Goal: Task Accomplishment & Management: Complete application form

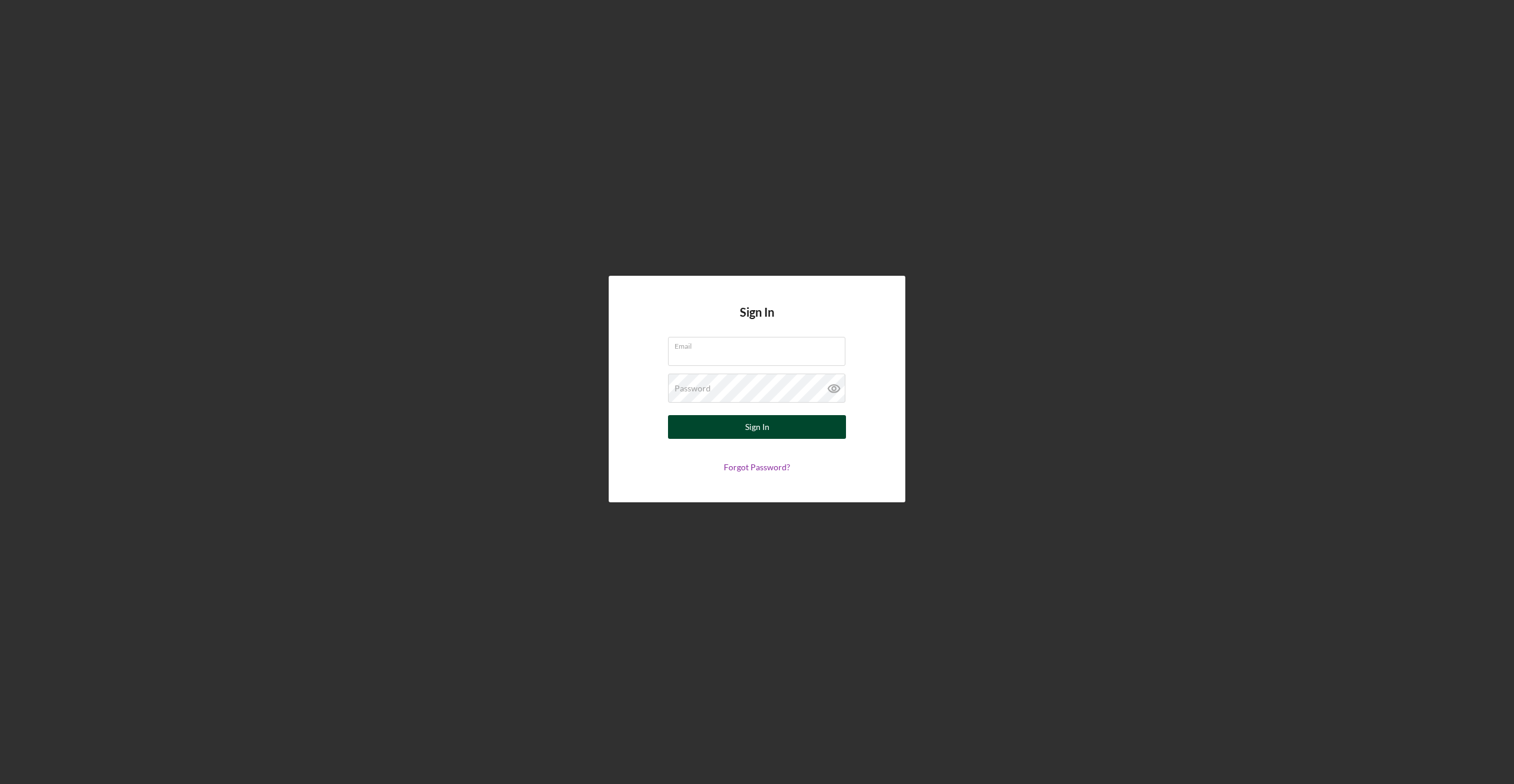
type input "[EMAIL_ADDRESS][DOMAIN_NAME]"
click at [749, 430] on div "Sign In" at bounding box center [757, 427] width 24 height 24
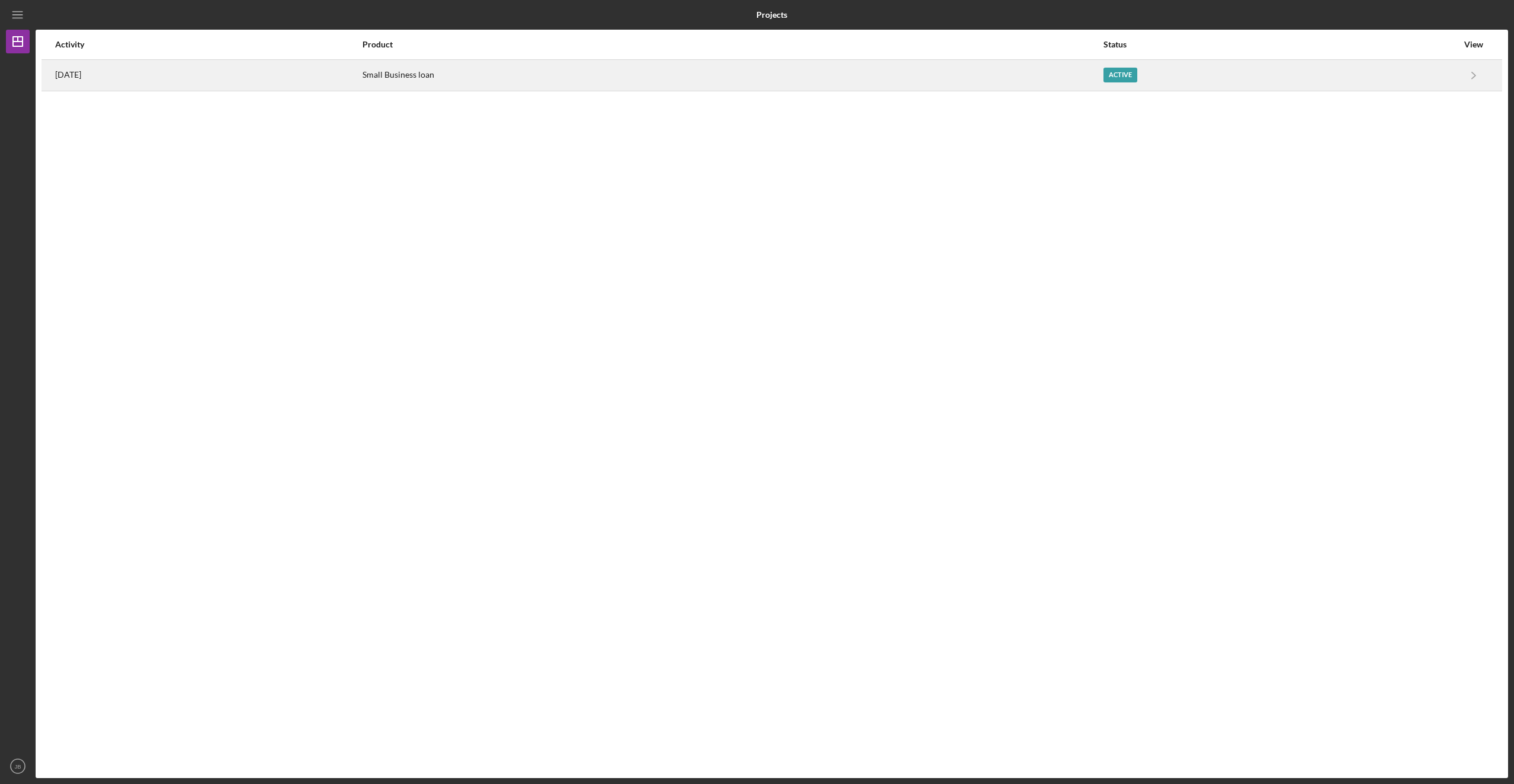
click at [1194, 66] on div "Active" at bounding box center [1280, 75] width 354 height 29
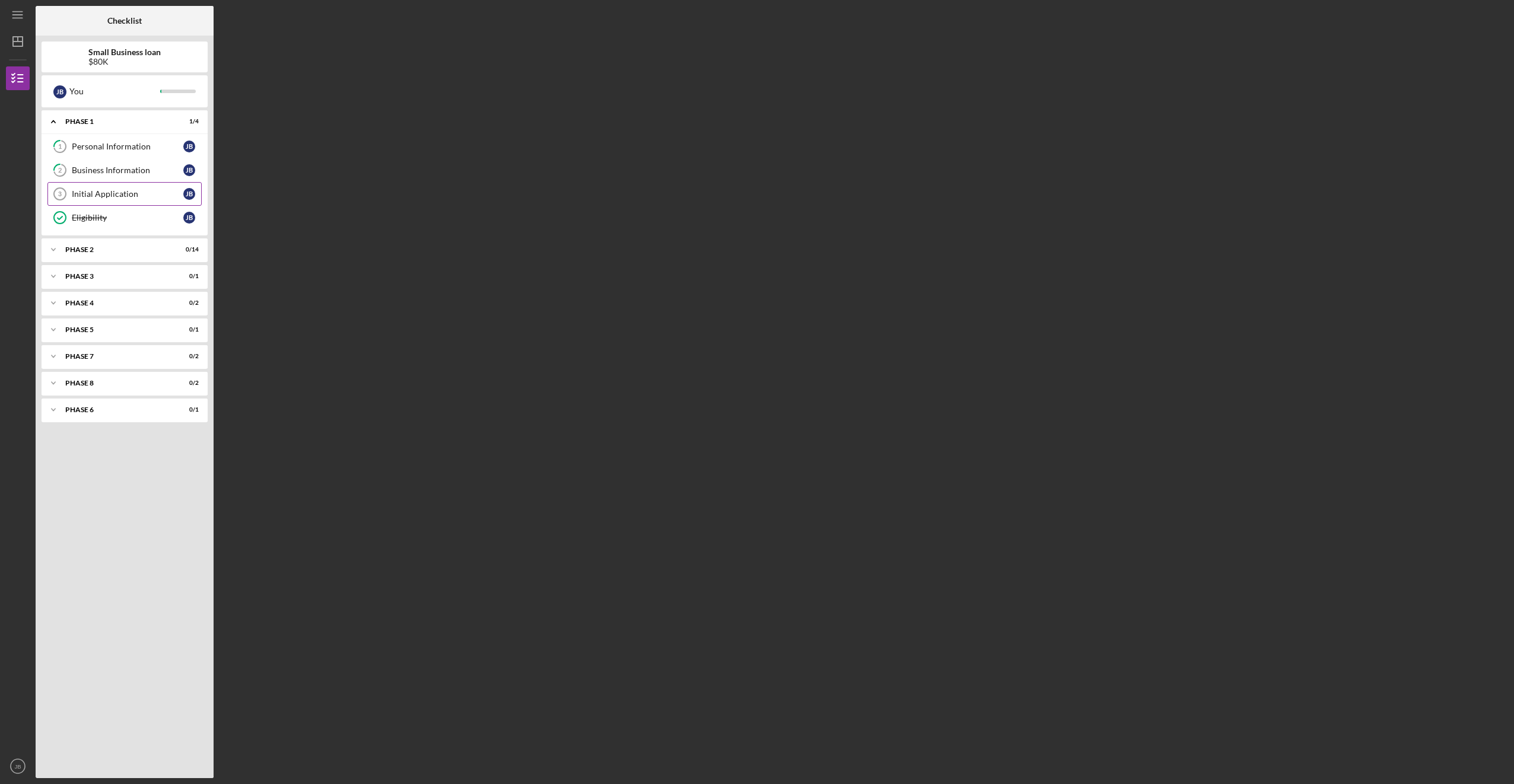
click at [102, 190] on div "Initial Application" at bounding box center [127, 194] width 112 height 10
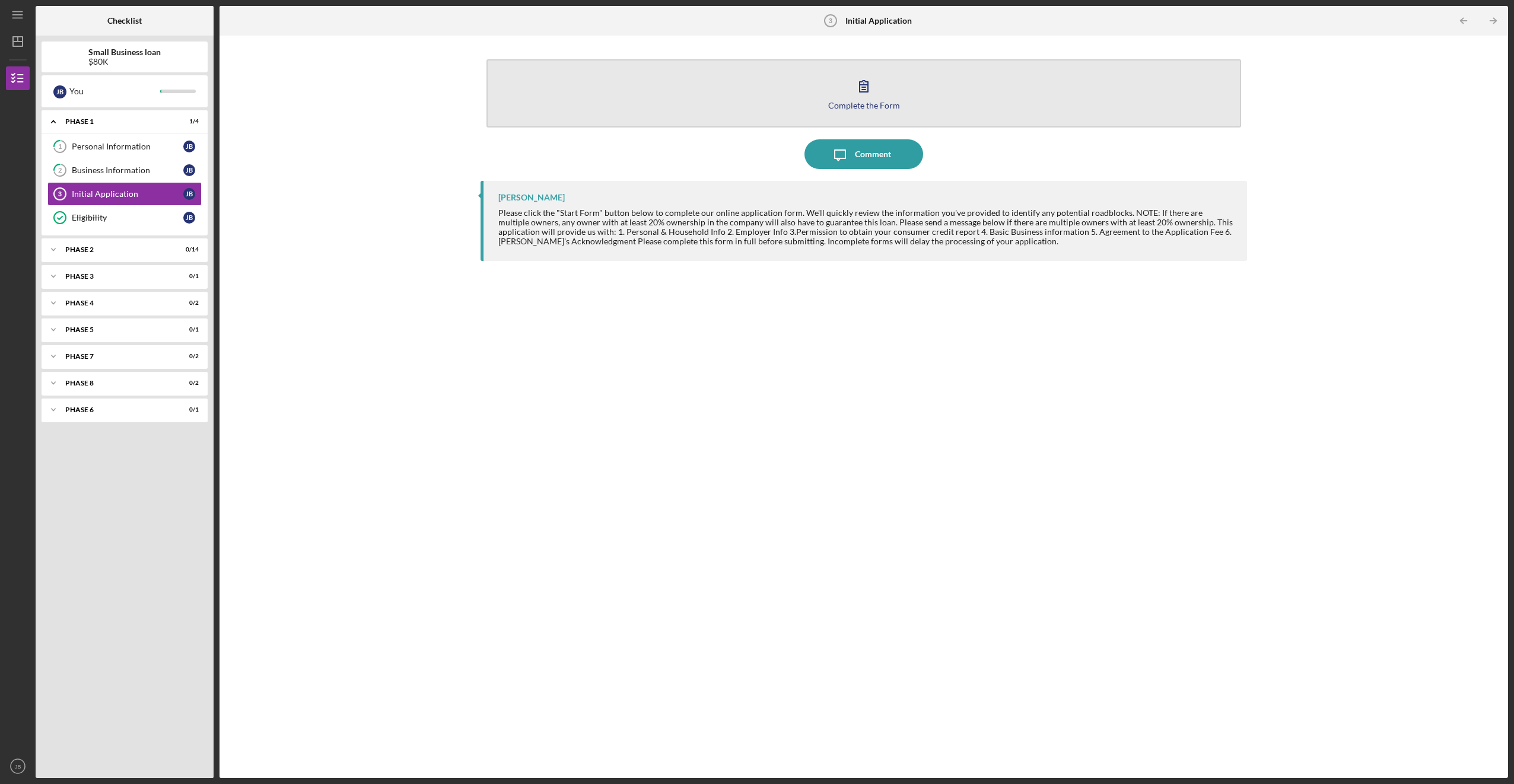
click at [561, 103] on button "Complete the Form Form" at bounding box center [863, 93] width 754 height 68
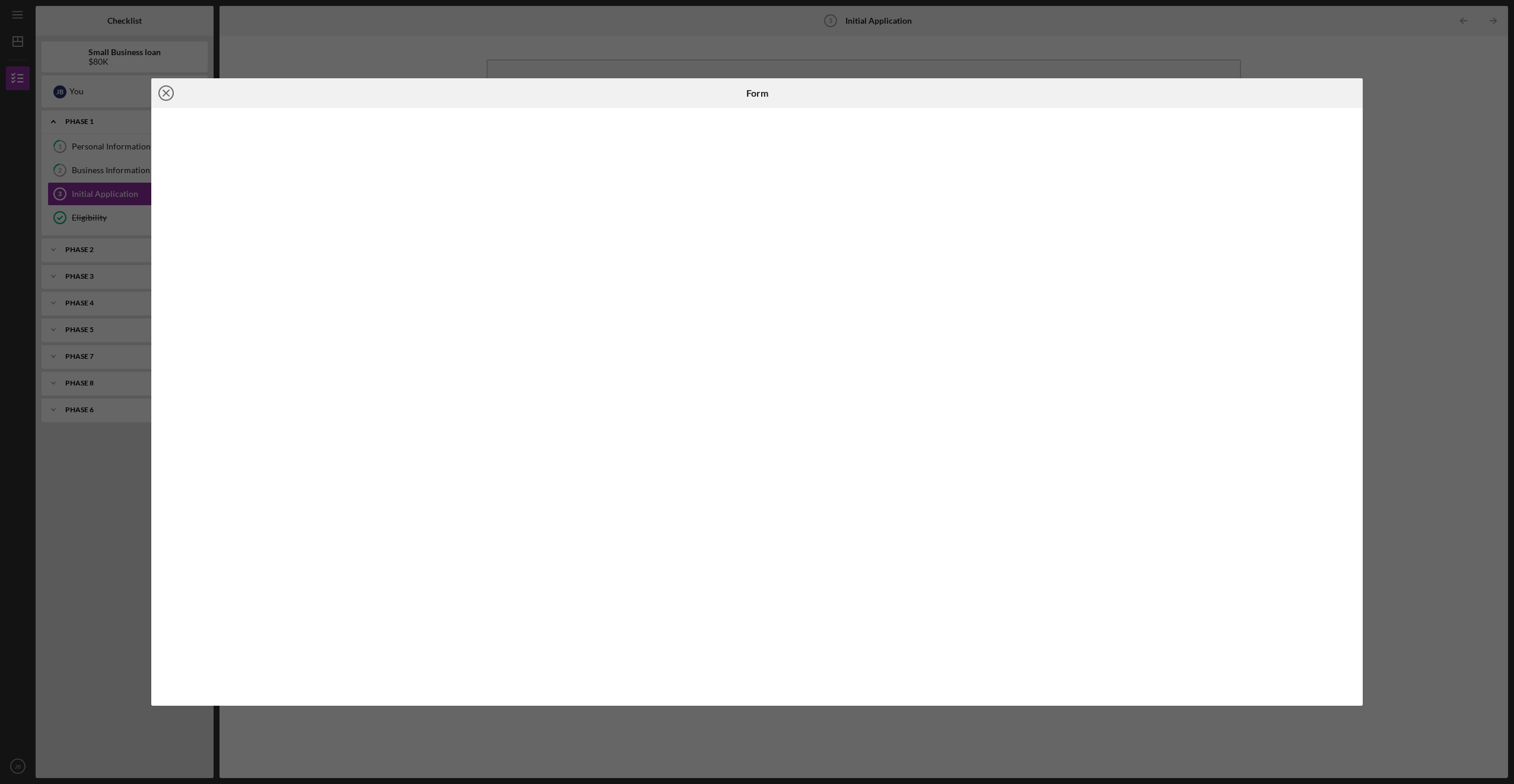
click at [176, 90] on icon "Icon/Close" at bounding box center [165, 93] width 29 height 29
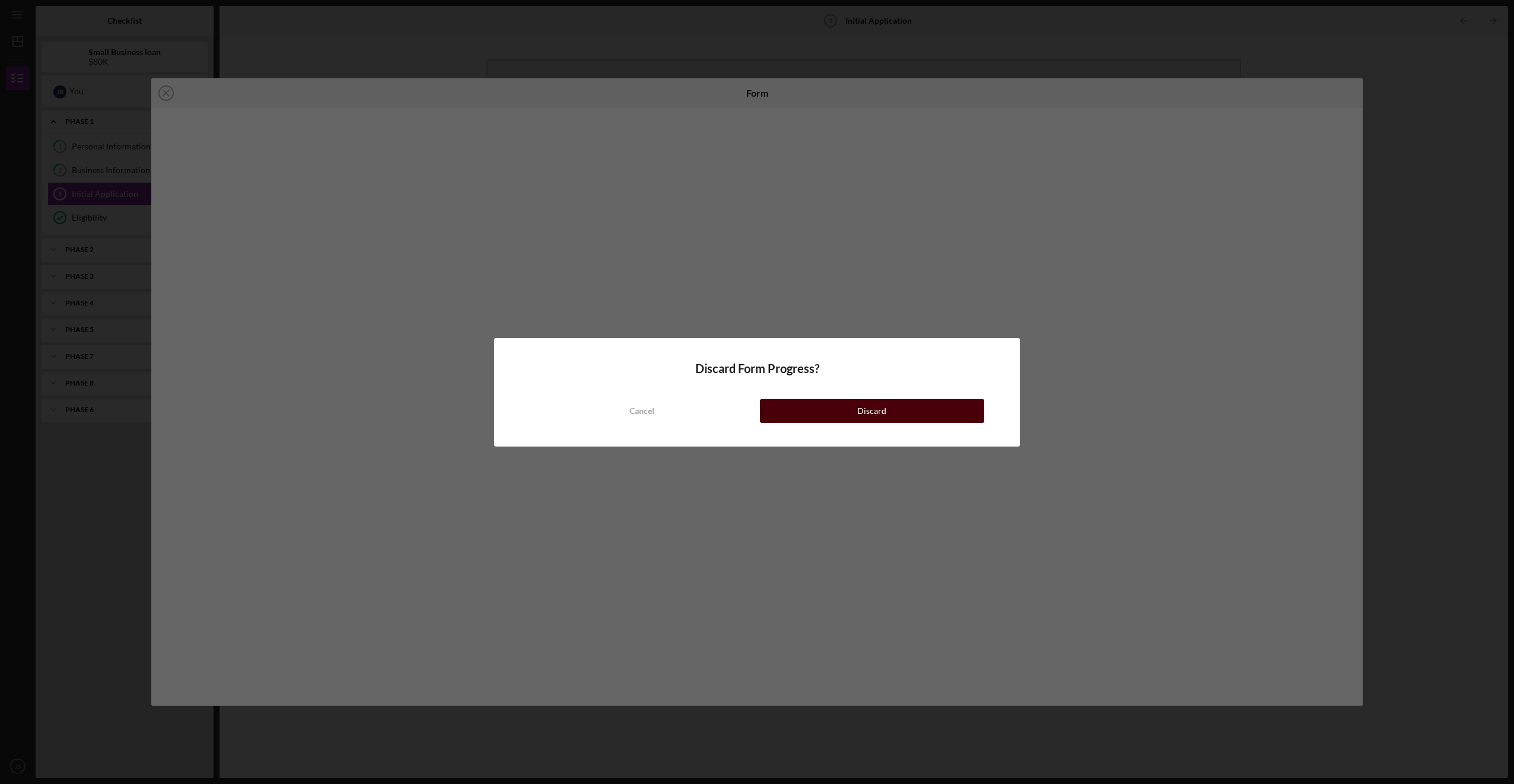
click at [861, 414] on div "Discard" at bounding box center [872, 411] width 29 height 24
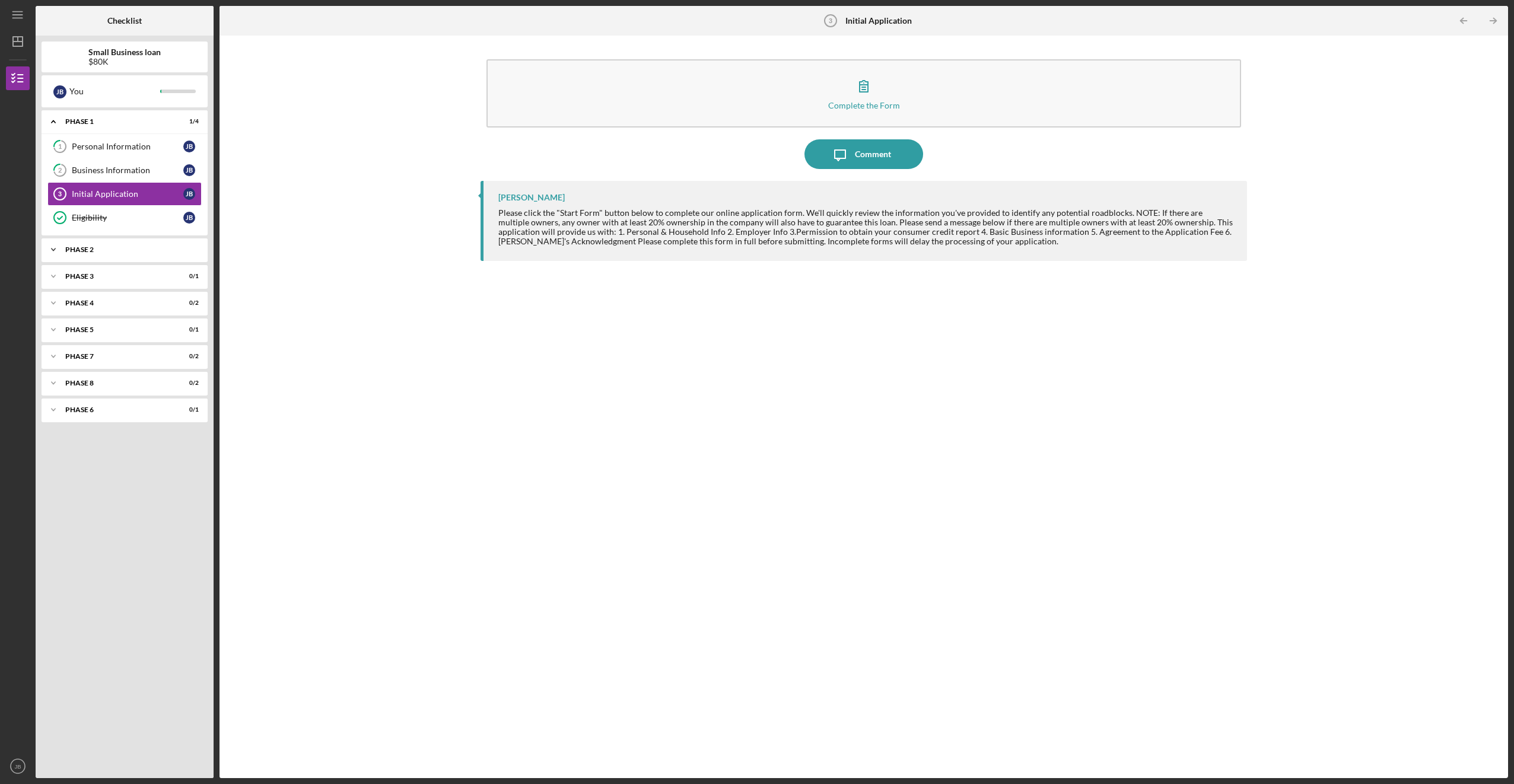
click at [101, 260] on div "Icon/Expander Phase 2 0 / 14" at bounding box center [125, 250] width 166 height 24
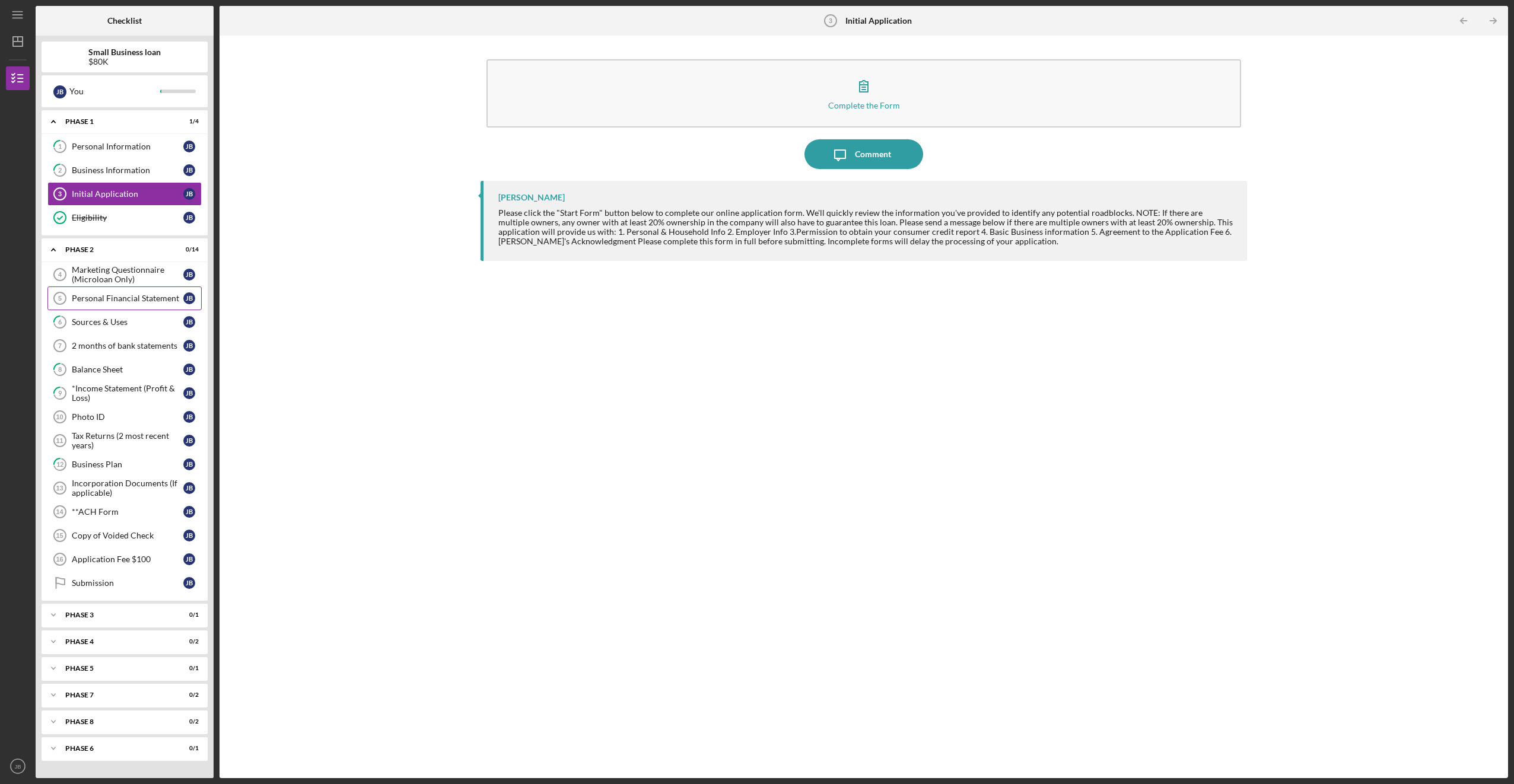
click at [106, 305] on link "Personal Financial Statement 5 Personal Financial Statement [PERSON_NAME]" at bounding box center [125, 298] width 154 height 24
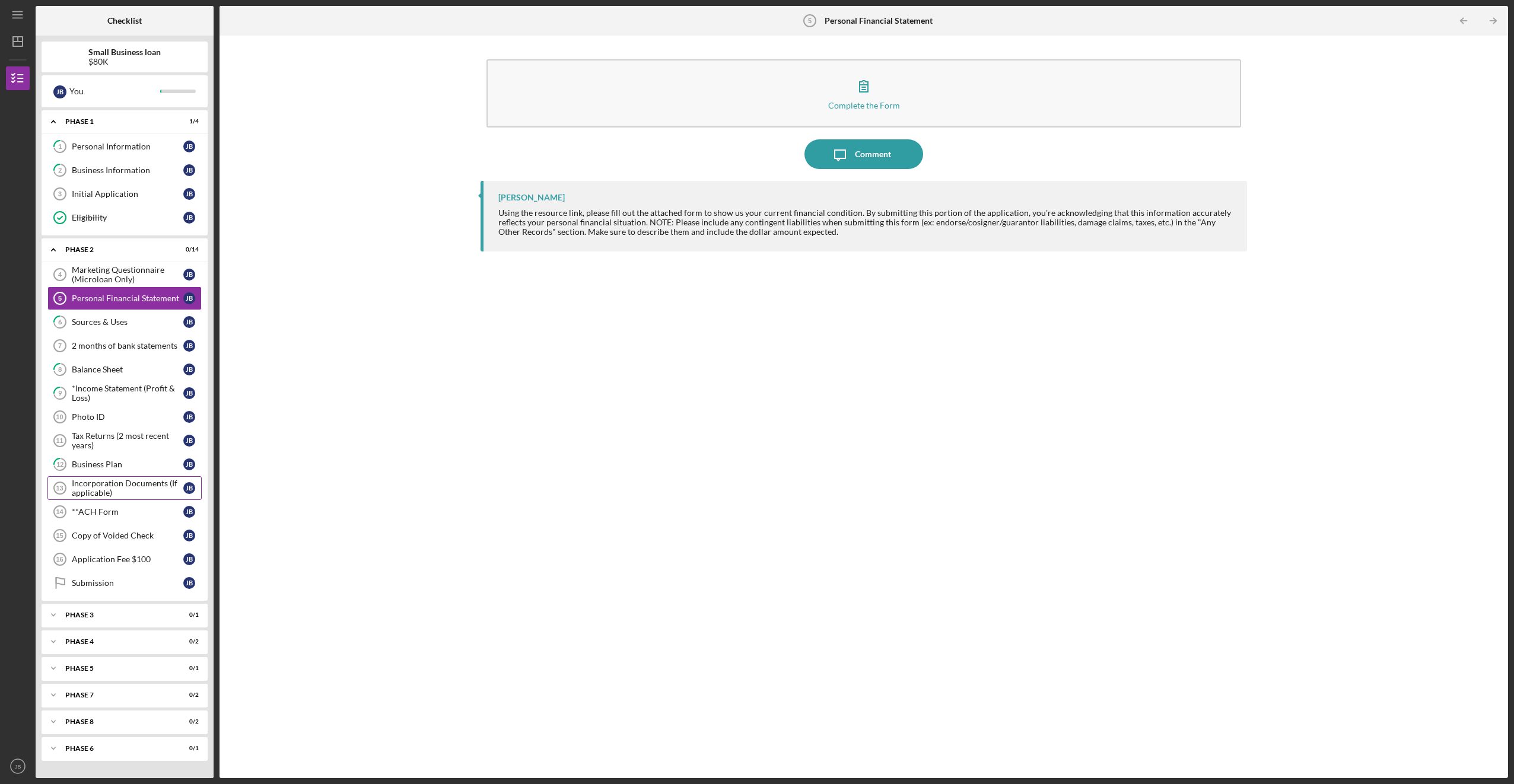
click at [101, 493] on div "Incorporation Documents (If applicable)" at bounding box center [127, 488] width 112 height 19
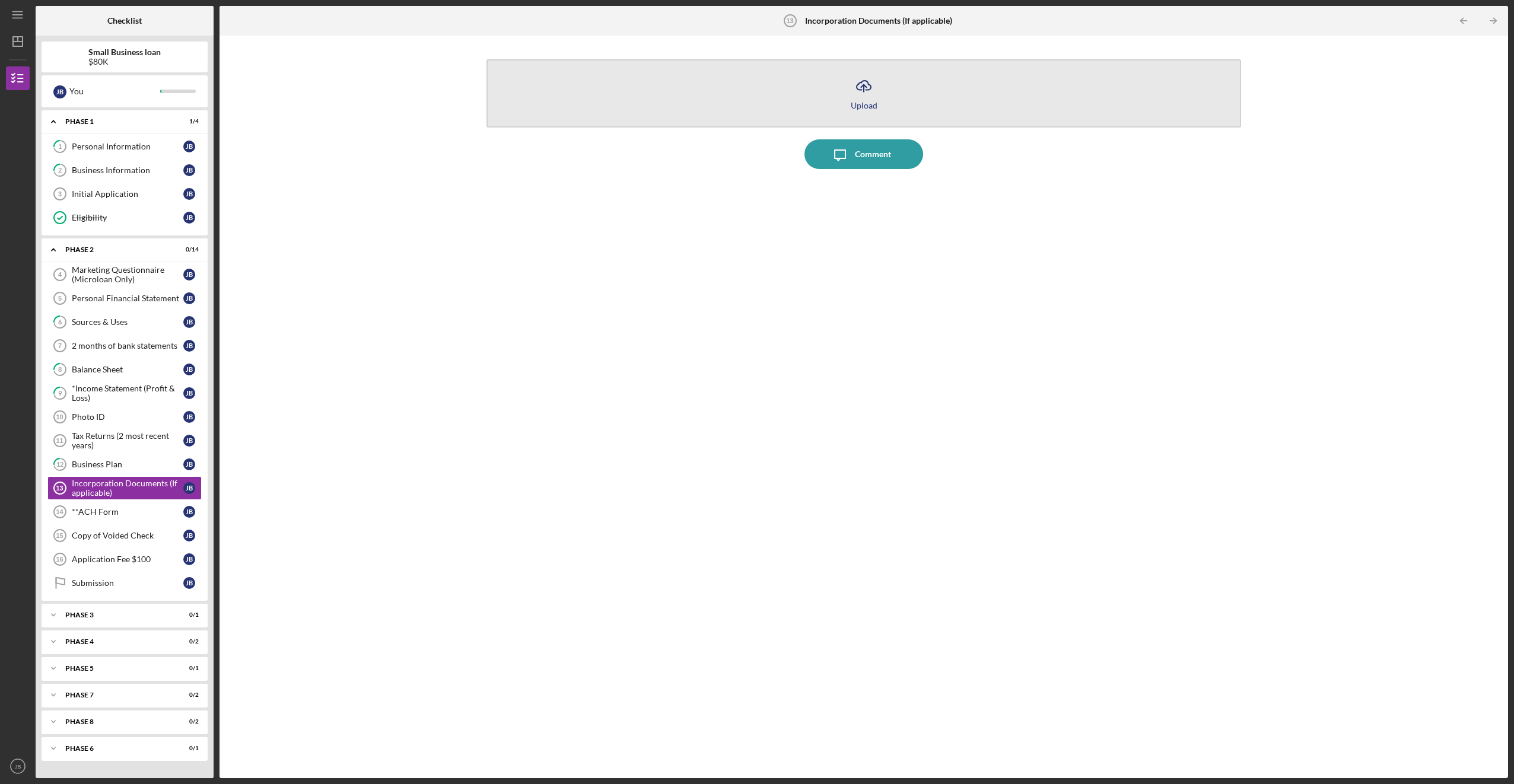
click at [608, 101] on button "Icon/Upload Upload" at bounding box center [863, 93] width 754 height 68
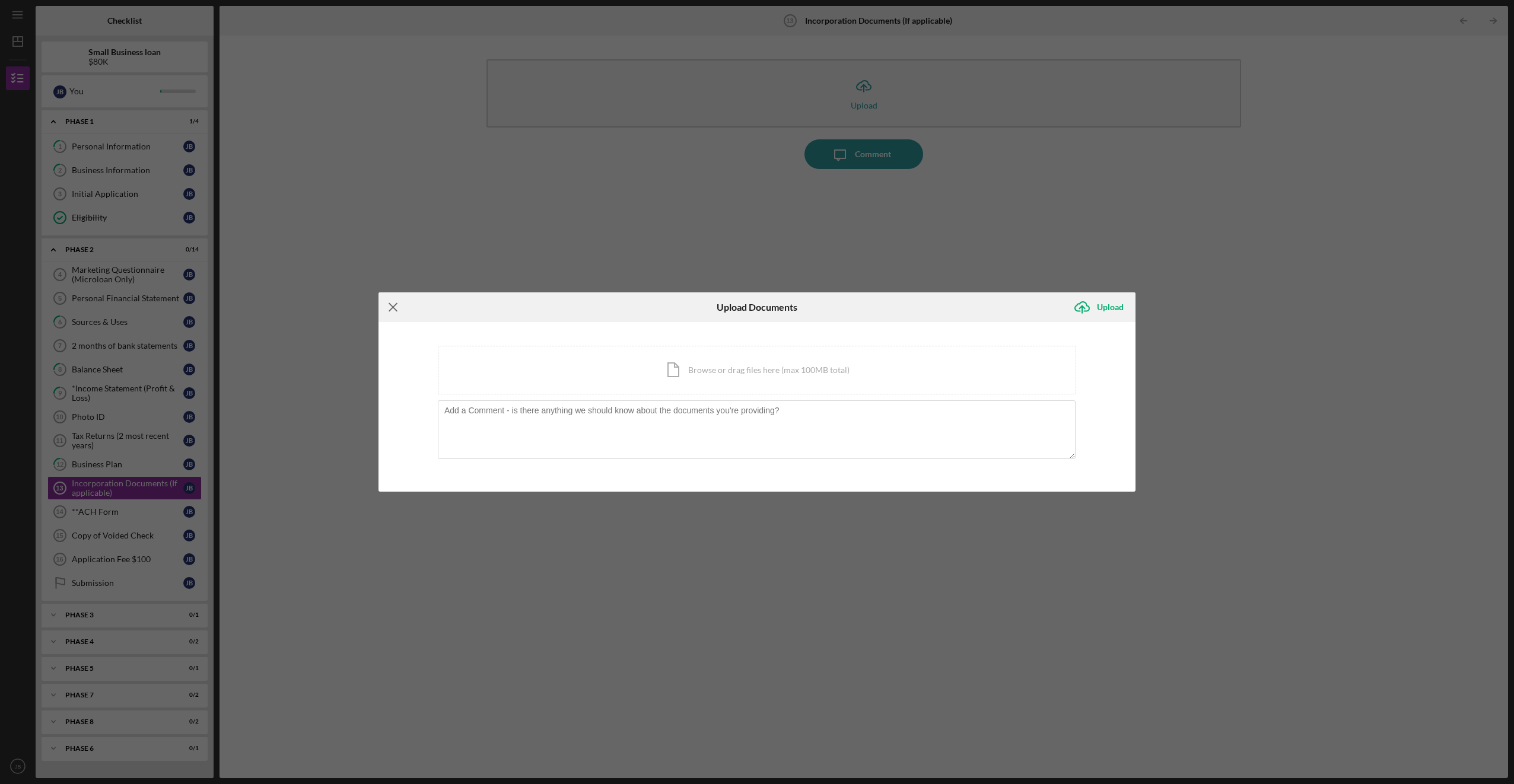
click at [392, 302] on icon "Icon/Menu Close" at bounding box center [393, 307] width 29 height 29
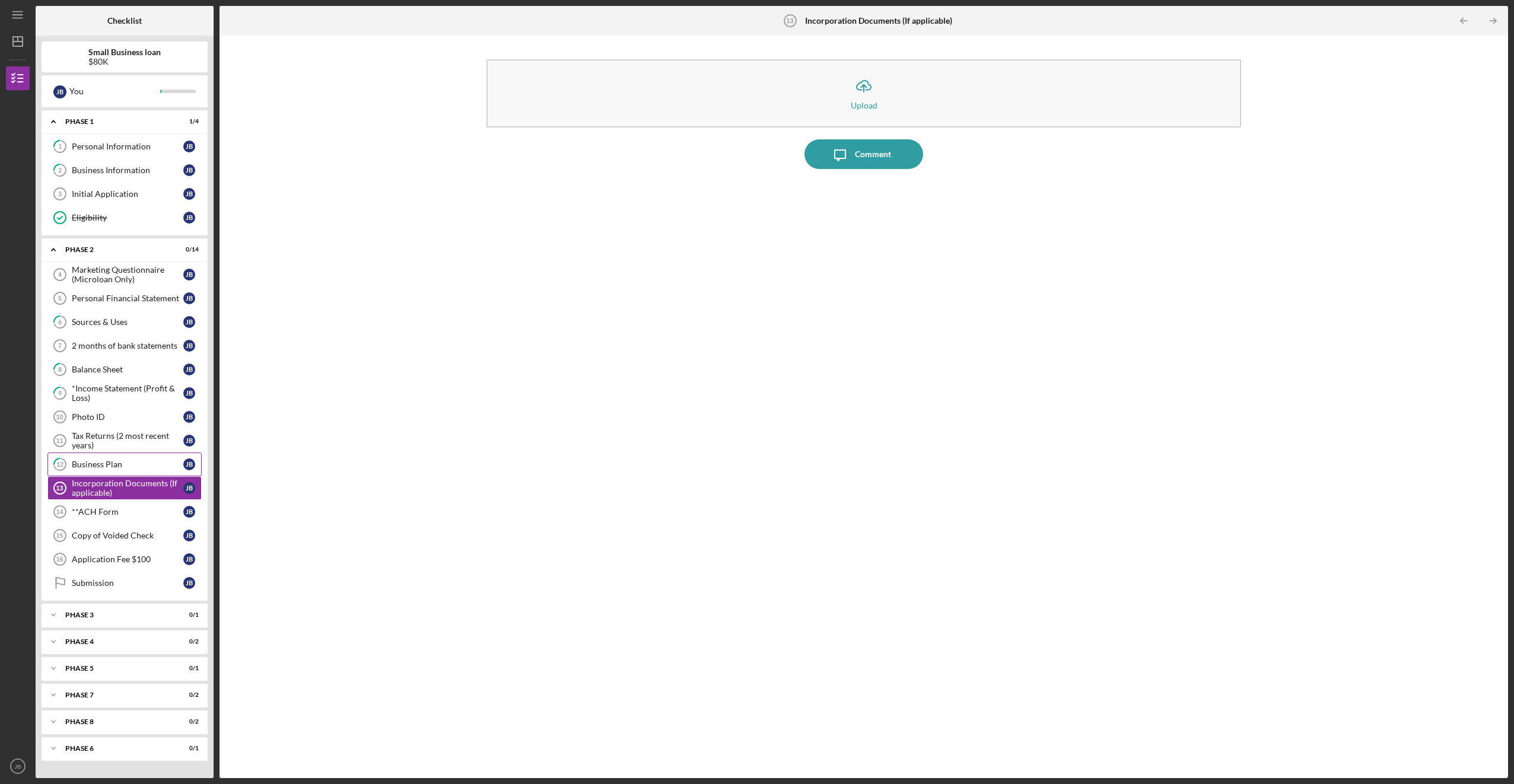
click at [75, 461] on div "Business Plan" at bounding box center [127, 464] width 112 height 10
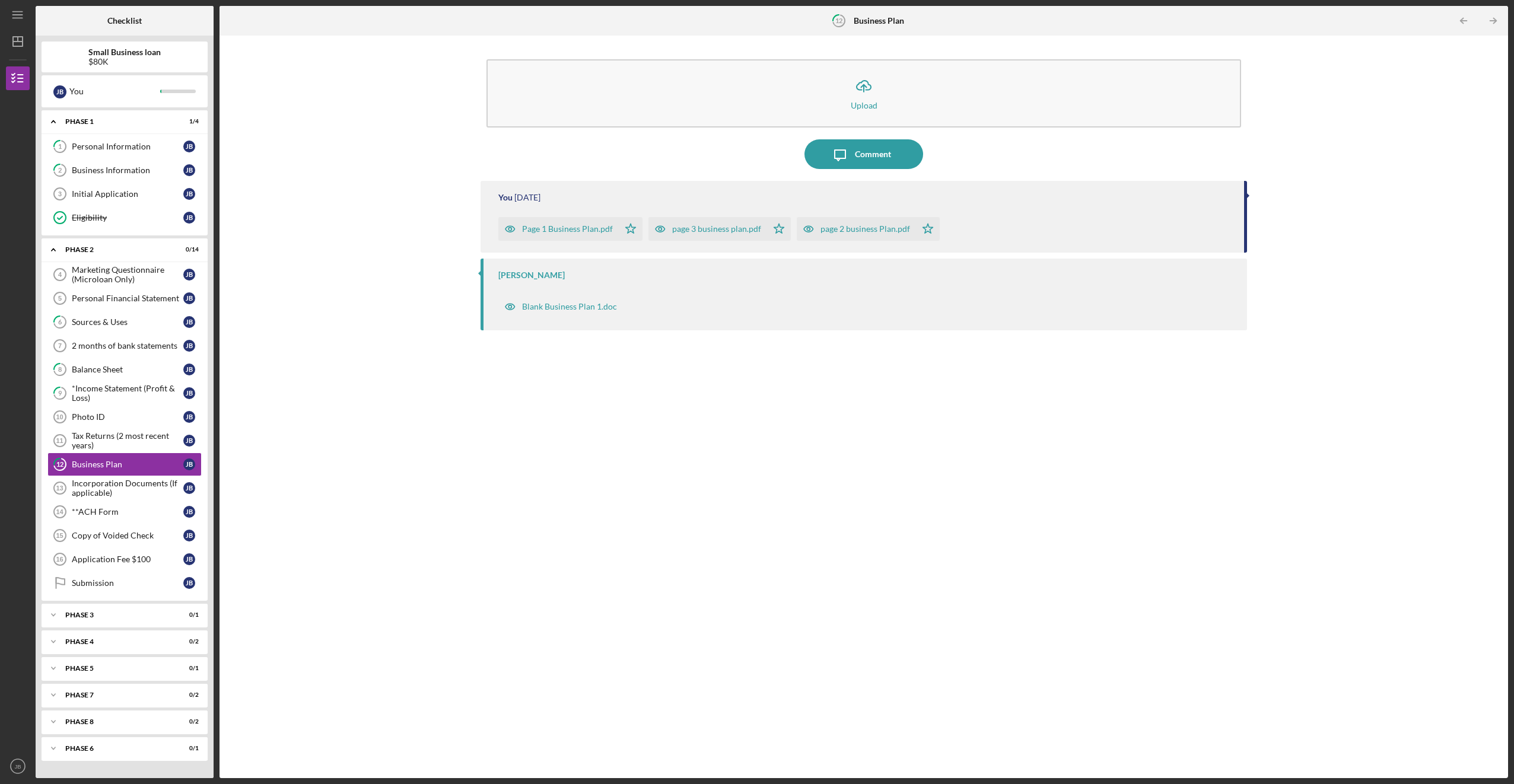
click at [556, 227] on div "Page 1 Business Plan.pdf" at bounding box center [567, 229] width 91 height 10
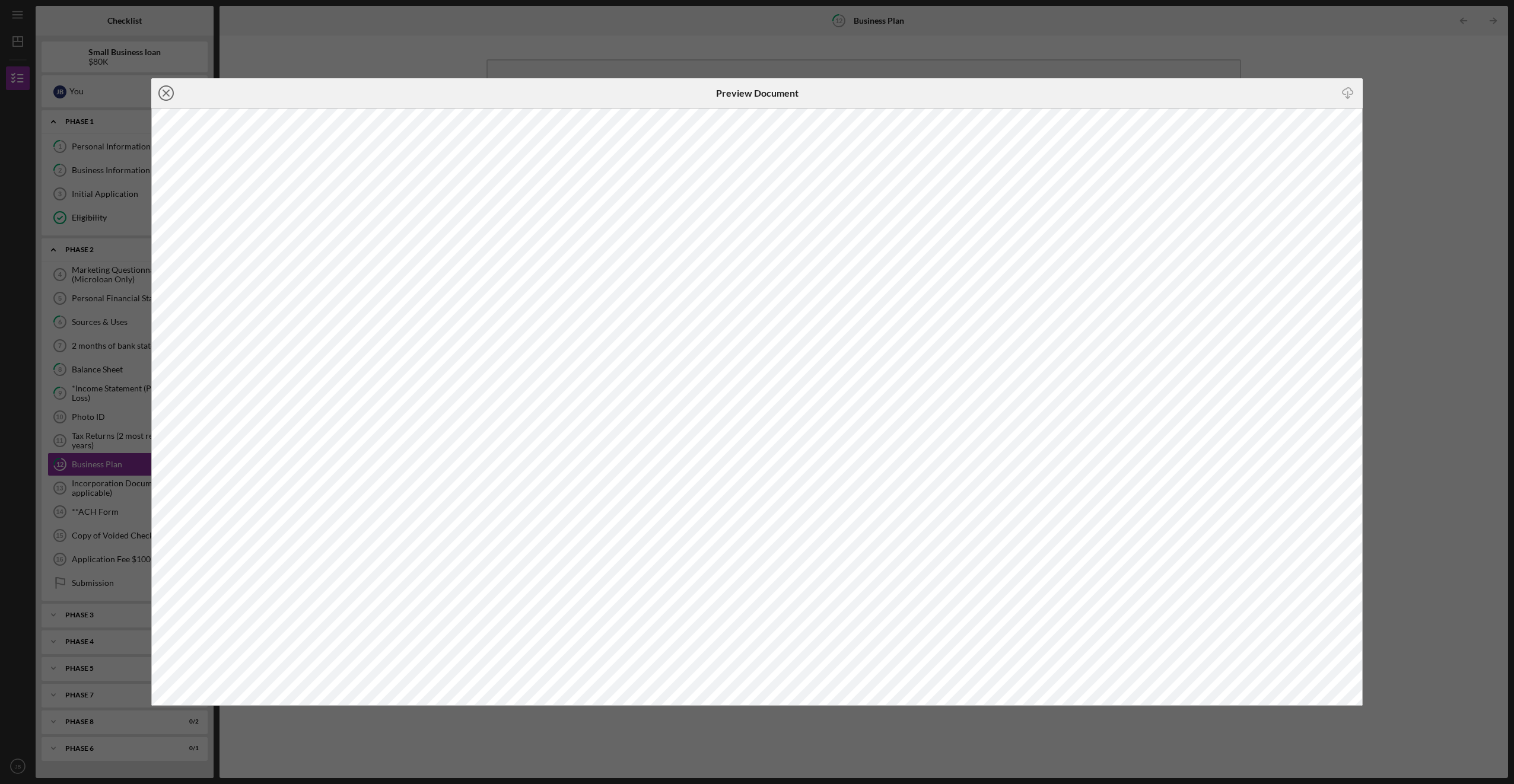
click at [163, 89] on icon "Icon/Close" at bounding box center [165, 93] width 29 height 29
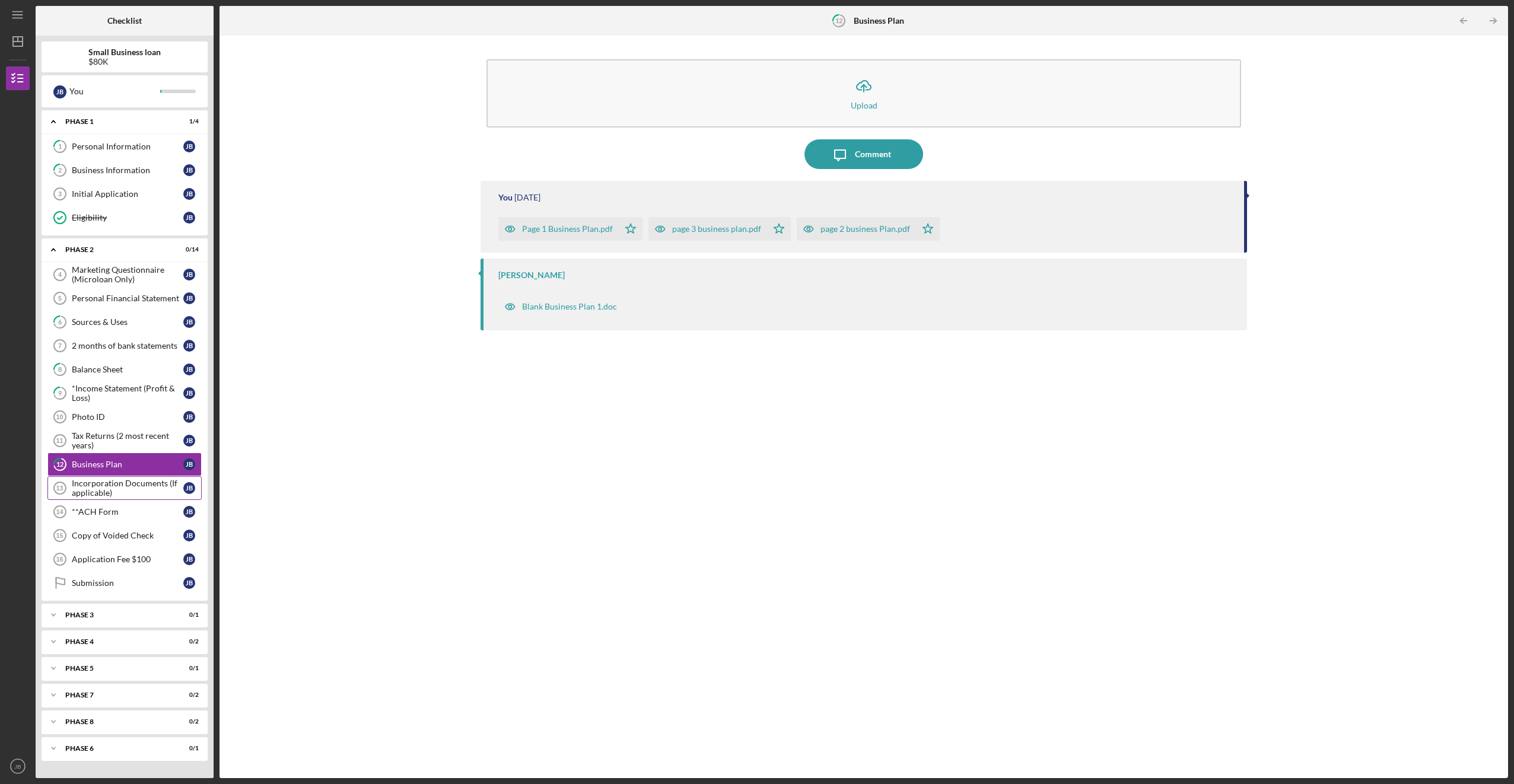
click at [131, 482] on div "Incorporation Documents (If applicable)" at bounding box center [127, 488] width 112 height 19
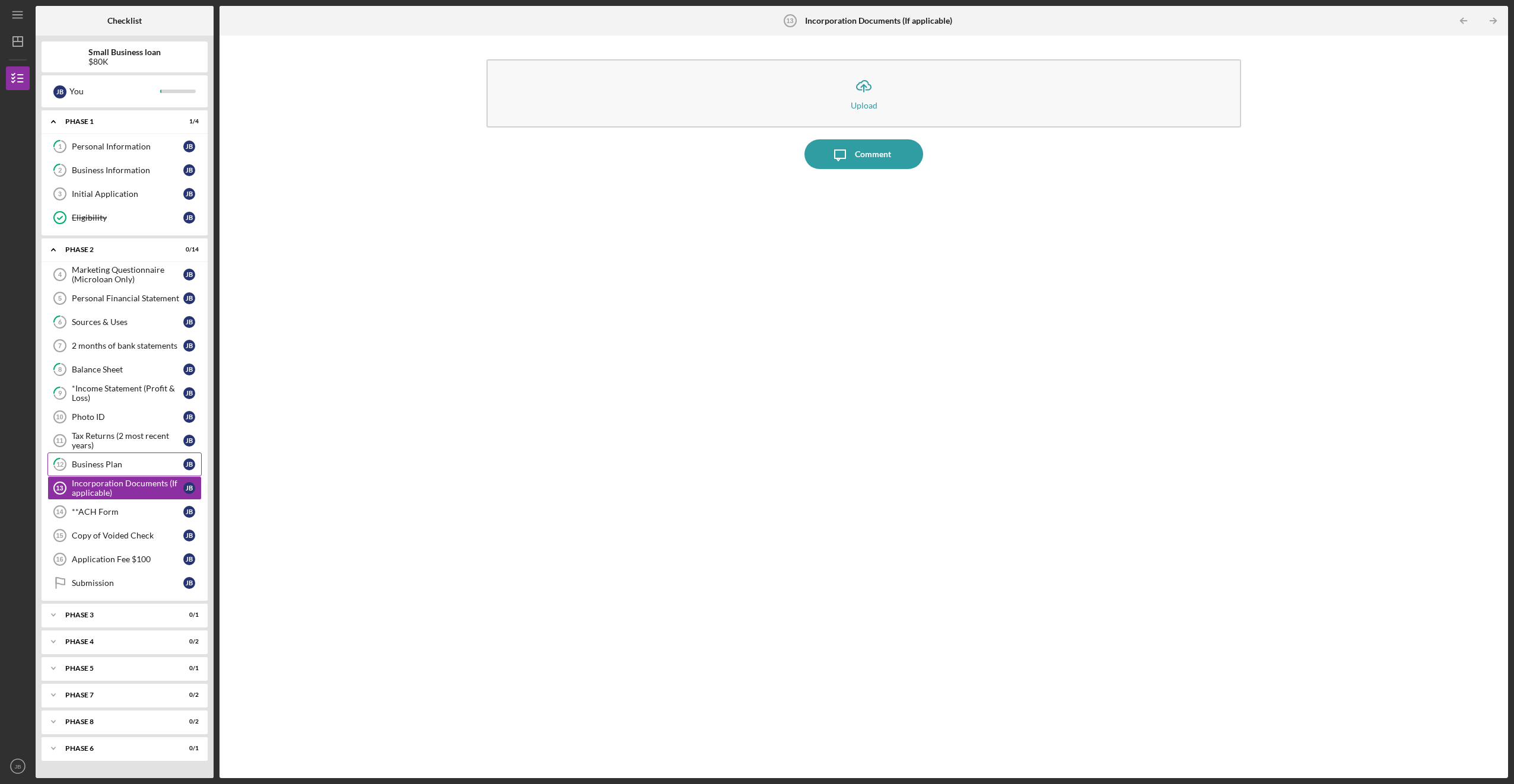
click at [132, 453] on link "12 Business Plan [PERSON_NAME]" at bounding box center [125, 465] width 154 height 24
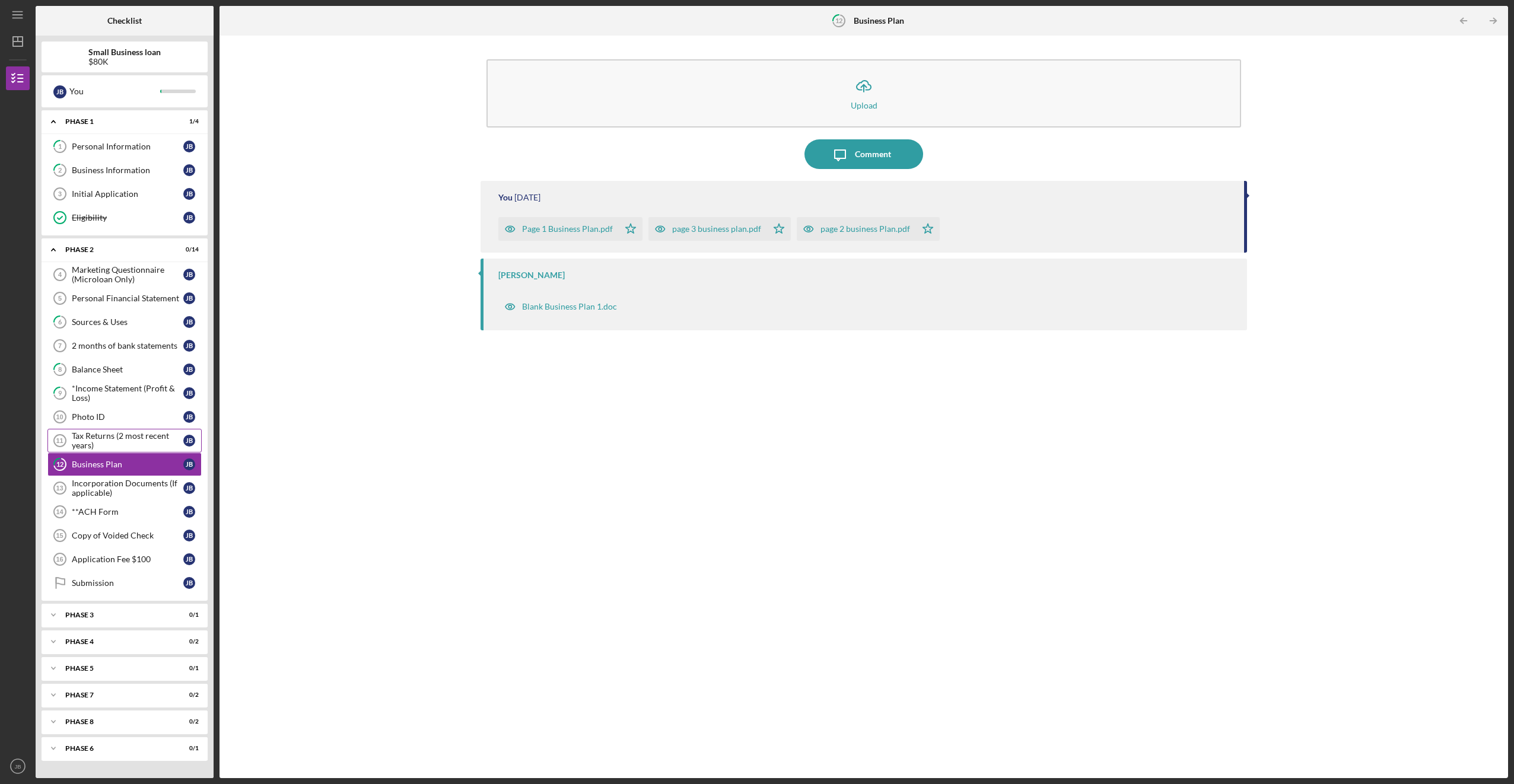
click at [136, 434] on div "Tax Returns (2 most recent years)" at bounding box center [127, 440] width 112 height 19
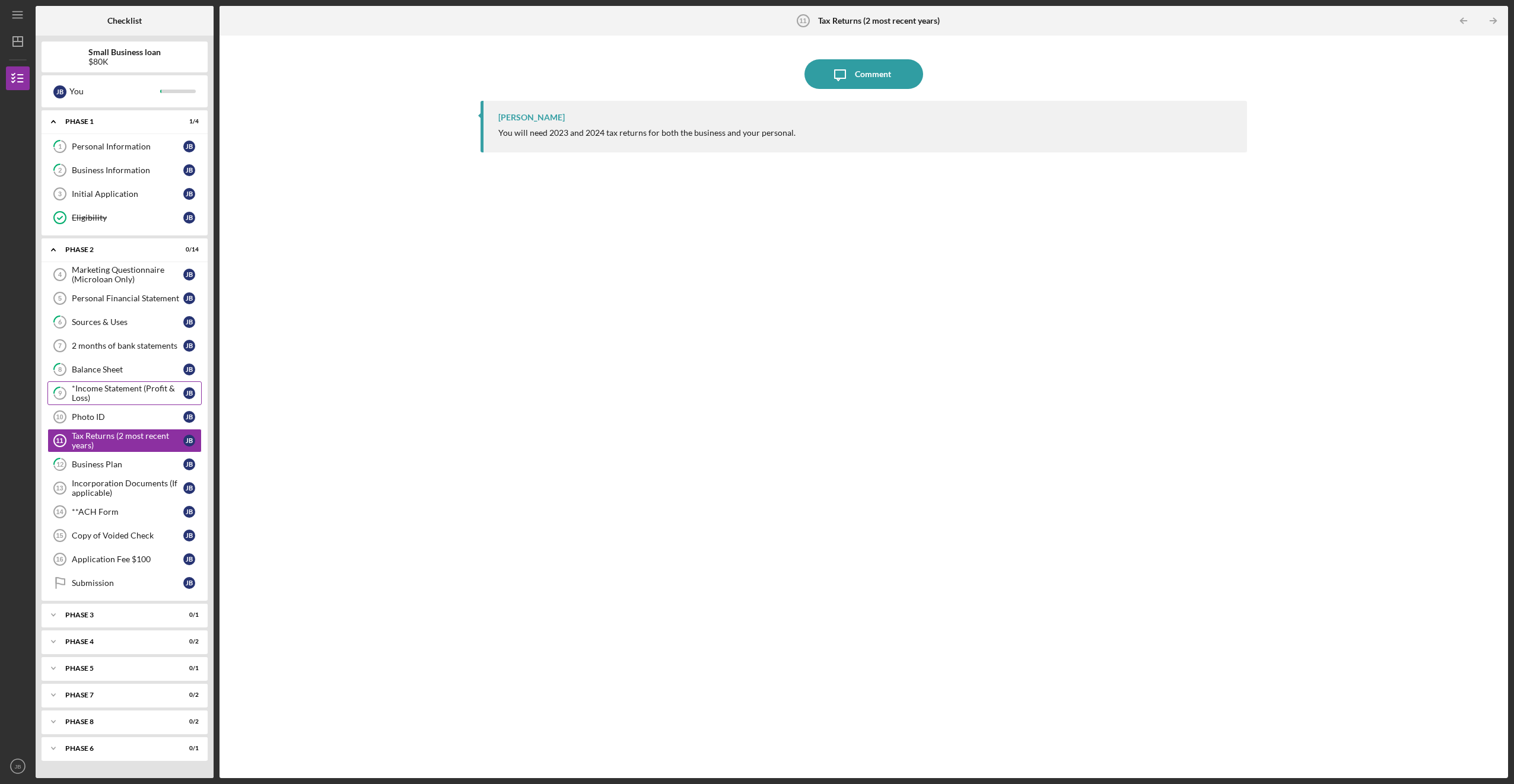
click at [146, 389] on div "*Income Statement (Profit & Loss)" at bounding box center [127, 393] width 112 height 19
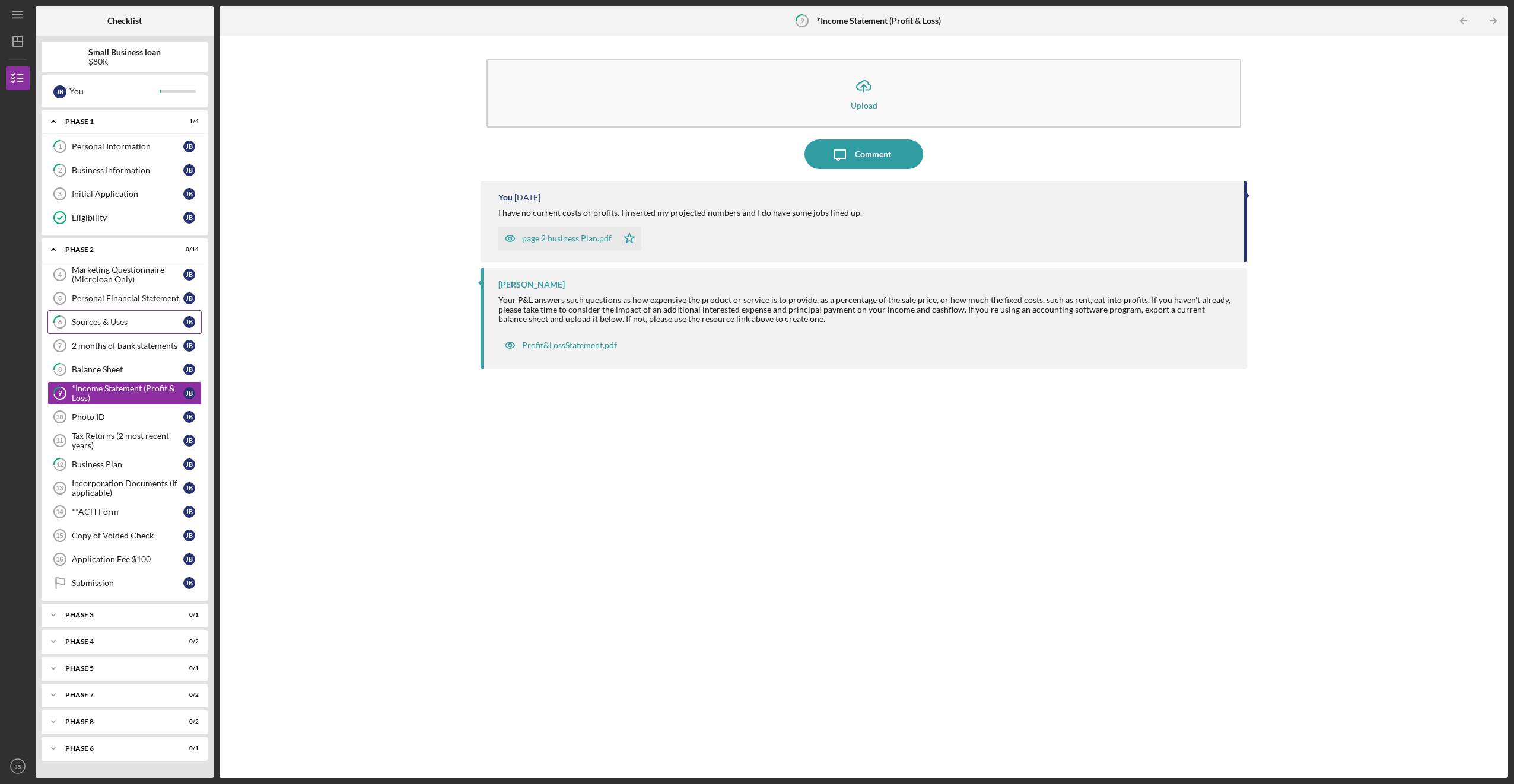
click at [92, 312] on link "6 Sources & Uses [PERSON_NAME]" at bounding box center [125, 322] width 154 height 24
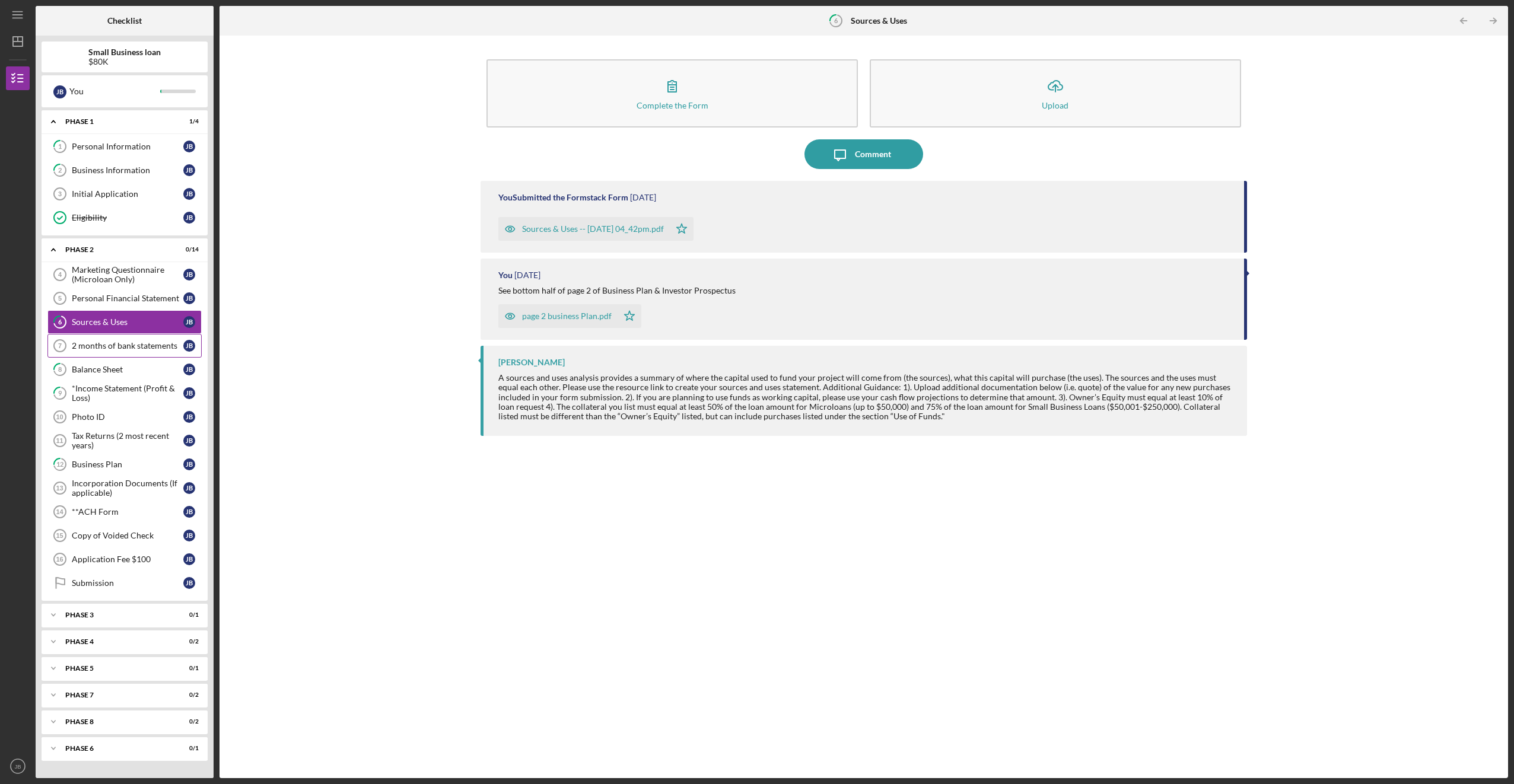
click at [131, 345] on div "2 months of bank statements" at bounding box center [127, 346] width 112 height 10
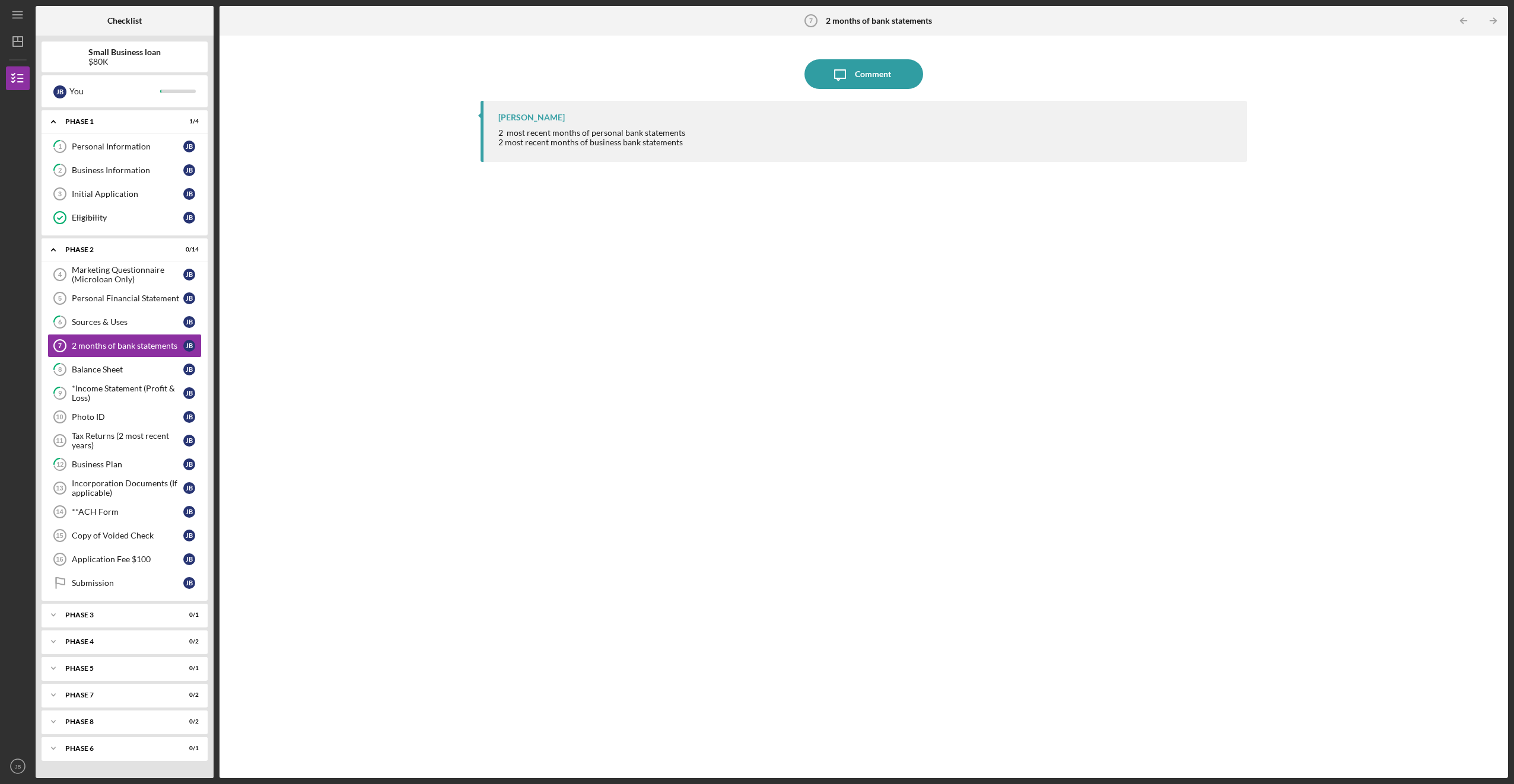
click at [681, 55] on div at bounding box center [863, 56] width 766 height 6
click at [124, 542] on link "Copy of Voided Check 15 Copy of Voided Check [PERSON_NAME]" at bounding box center [125, 536] width 154 height 24
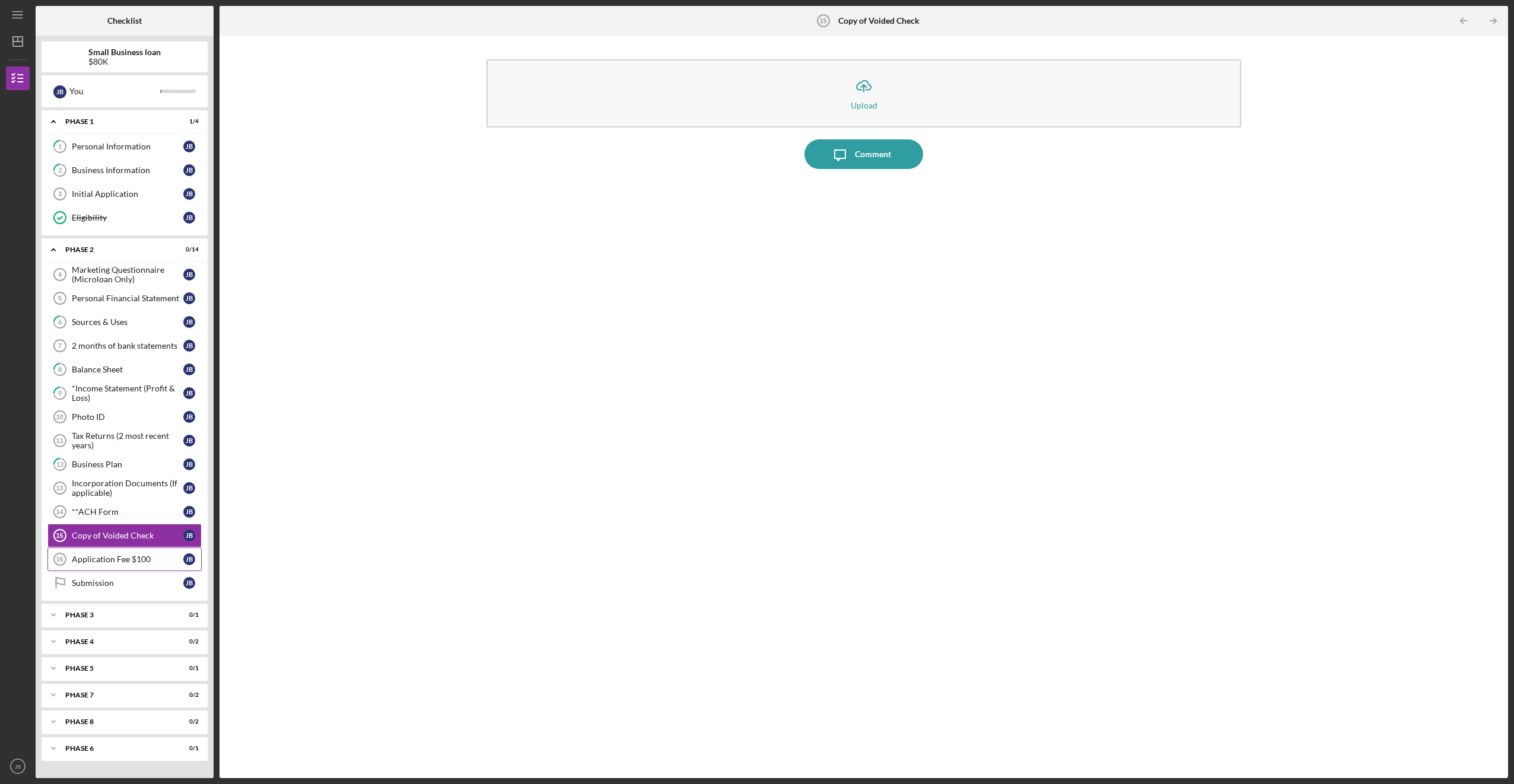
click at [107, 556] on div "Application Fee $100" at bounding box center [127, 559] width 112 height 10
click at [96, 617] on div "Phase 3" at bounding box center [129, 615] width 127 height 7
click at [101, 668] on div "Phase 4" at bounding box center [129, 672] width 127 height 7
click at [246, 706] on div "Icon/Upload Upload Icon/Message Comment" at bounding box center [863, 407] width 1276 height 730
click at [131, 672] on div "Phase 4" at bounding box center [129, 672] width 127 height 7
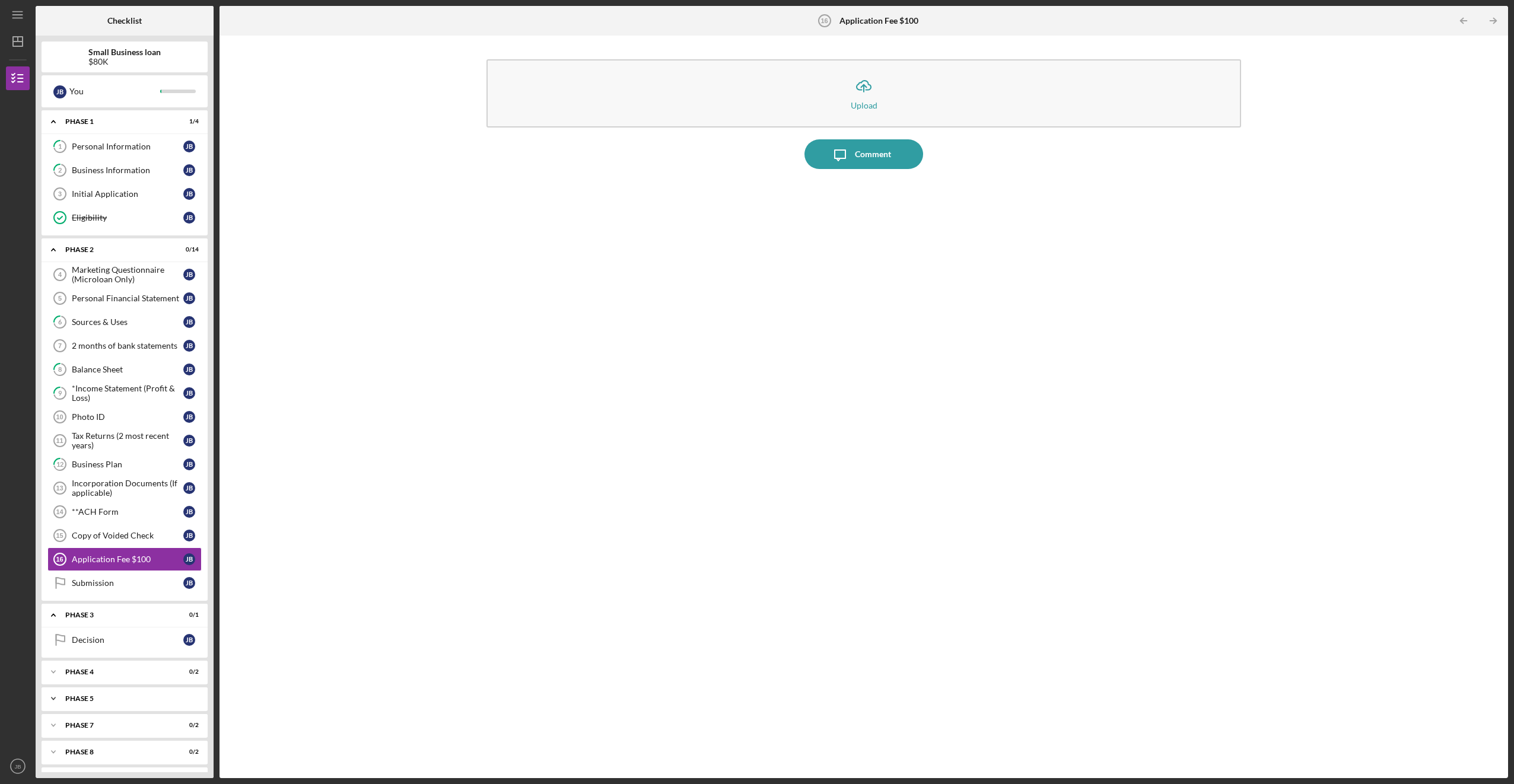
click at [108, 698] on div "Phase 5" at bounding box center [129, 698] width 127 height 7
click at [101, 725] on div "Phase 7" at bounding box center [129, 725] width 127 height 7
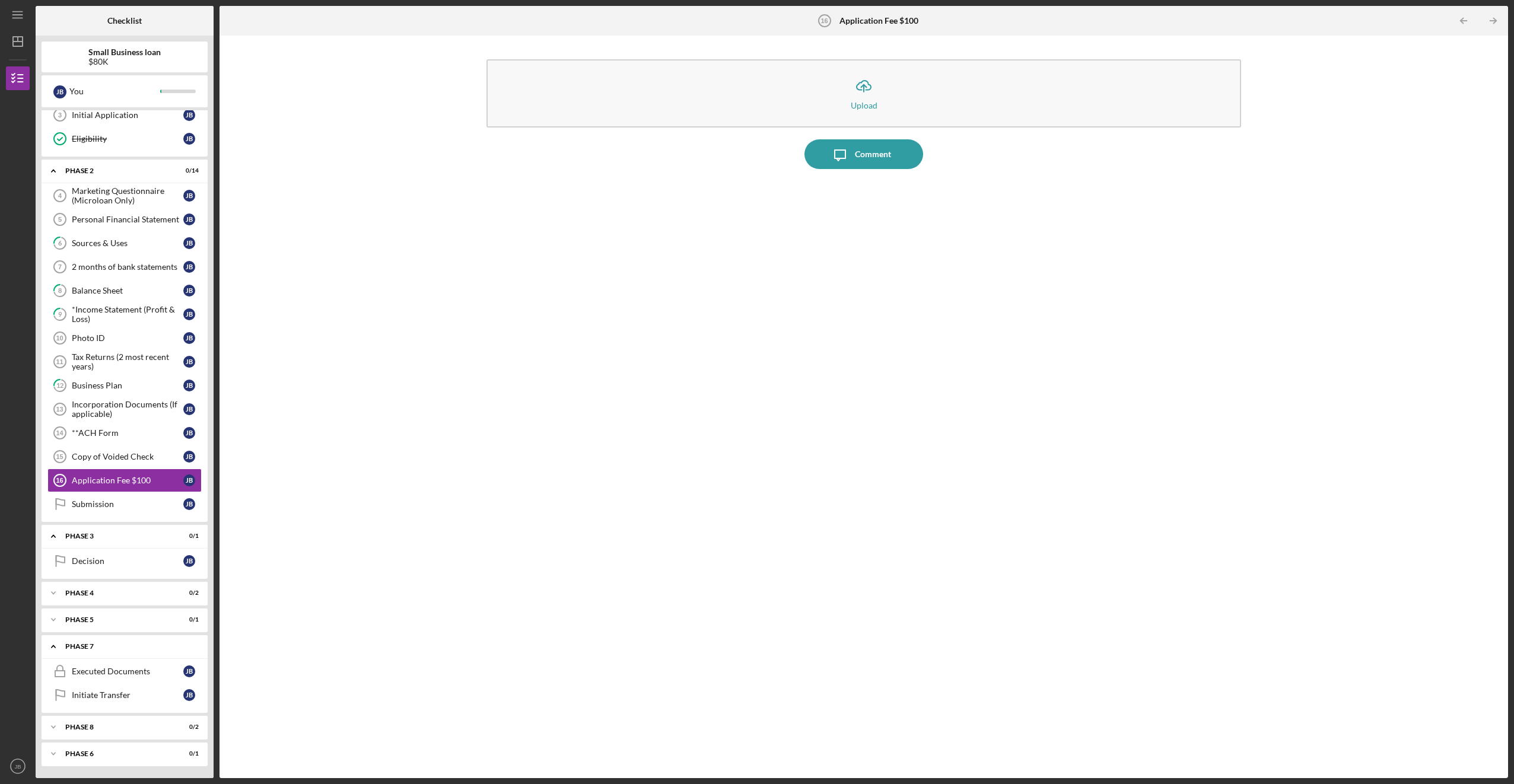
click at [108, 643] on div "Phase 7" at bounding box center [129, 646] width 127 height 7
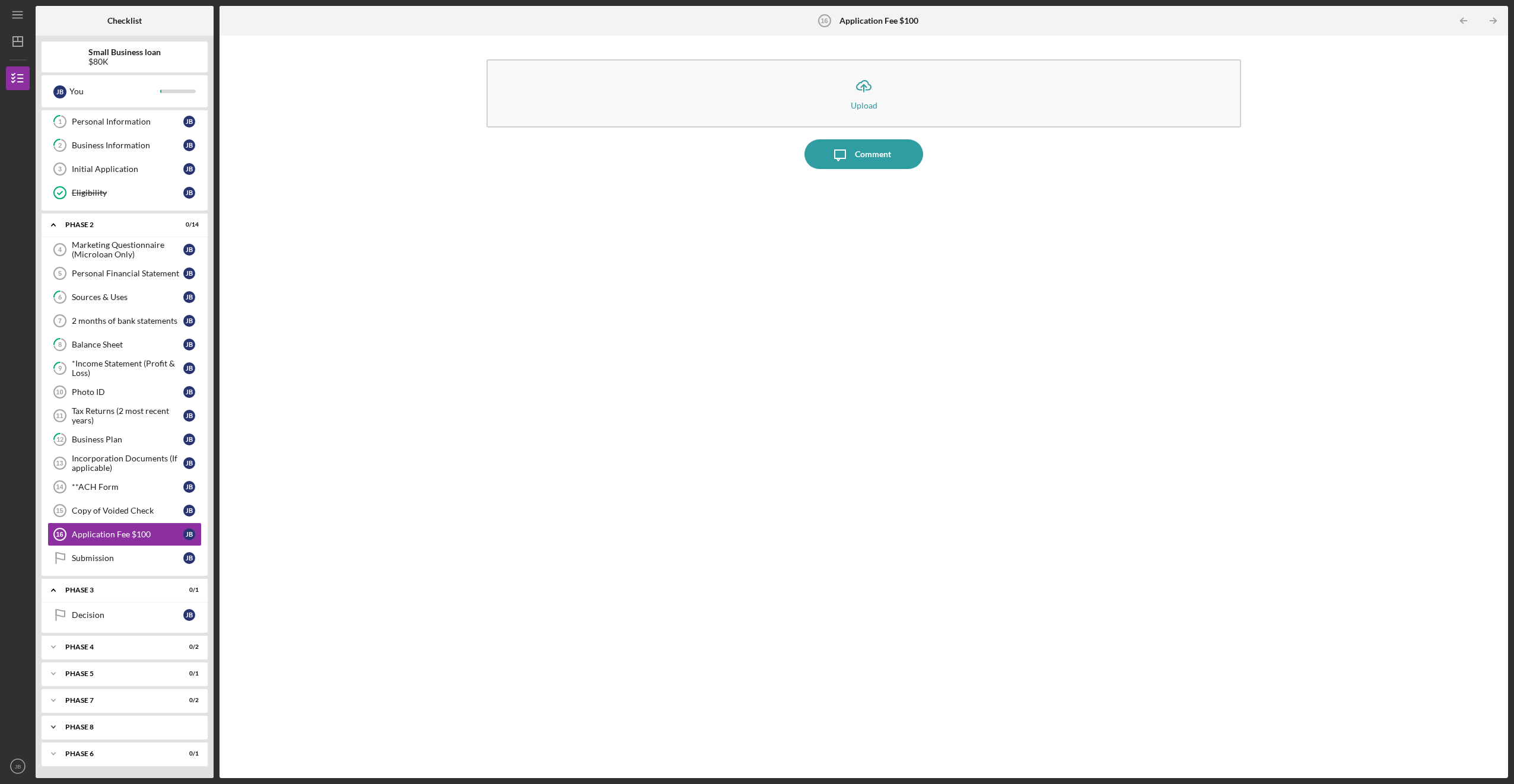
click at [93, 725] on div "Phase 8" at bounding box center [129, 727] width 127 height 7
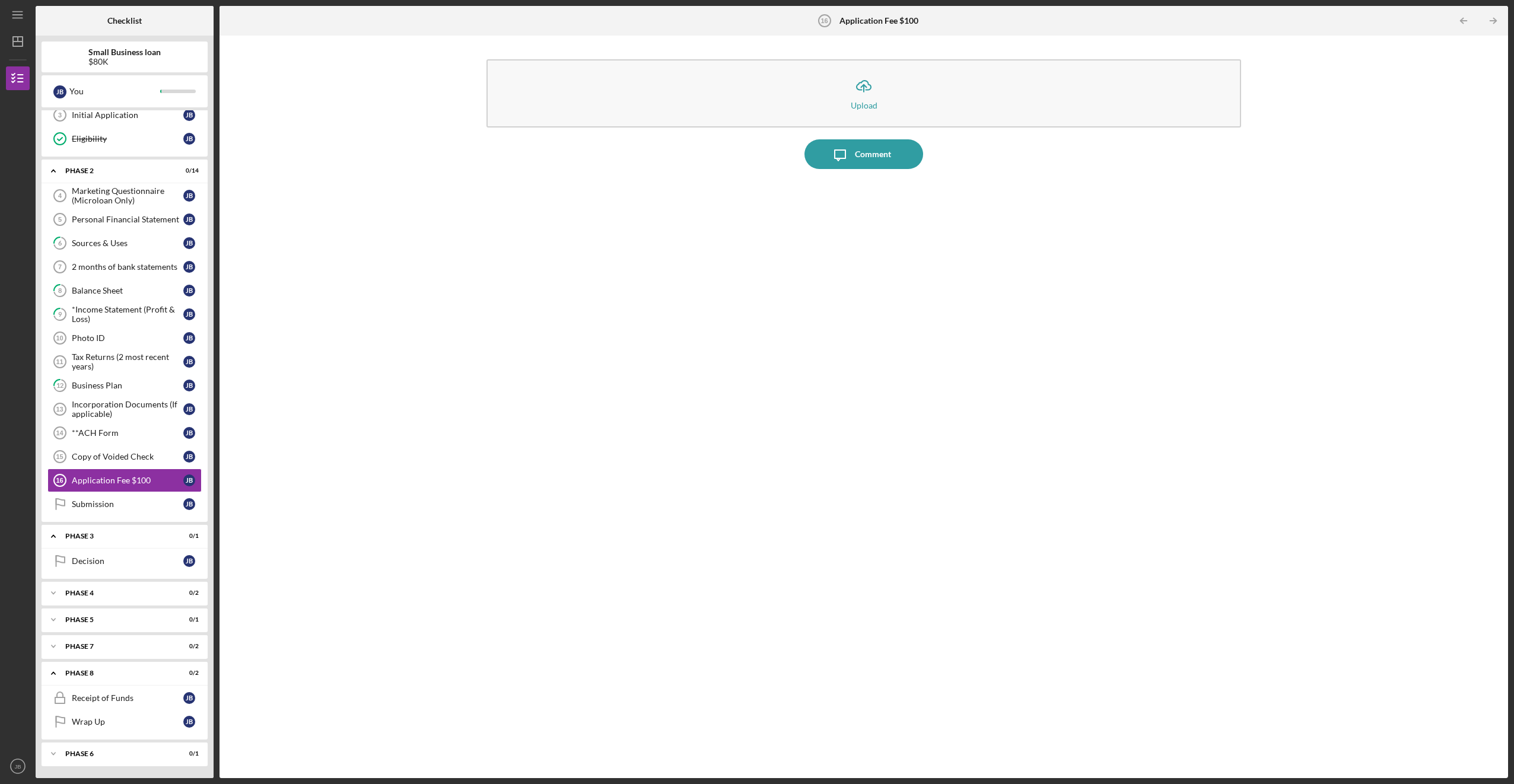
click at [259, 640] on div "Icon/Upload Upload Icon/Message Comment" at bounding box center [863, 407] width 1276 height 730
click at [107, 248] on link "6 Sources & Uses [PERSON_NAME]" at bounding box center [125, 243] width 154 height 24
